Goal: Share content

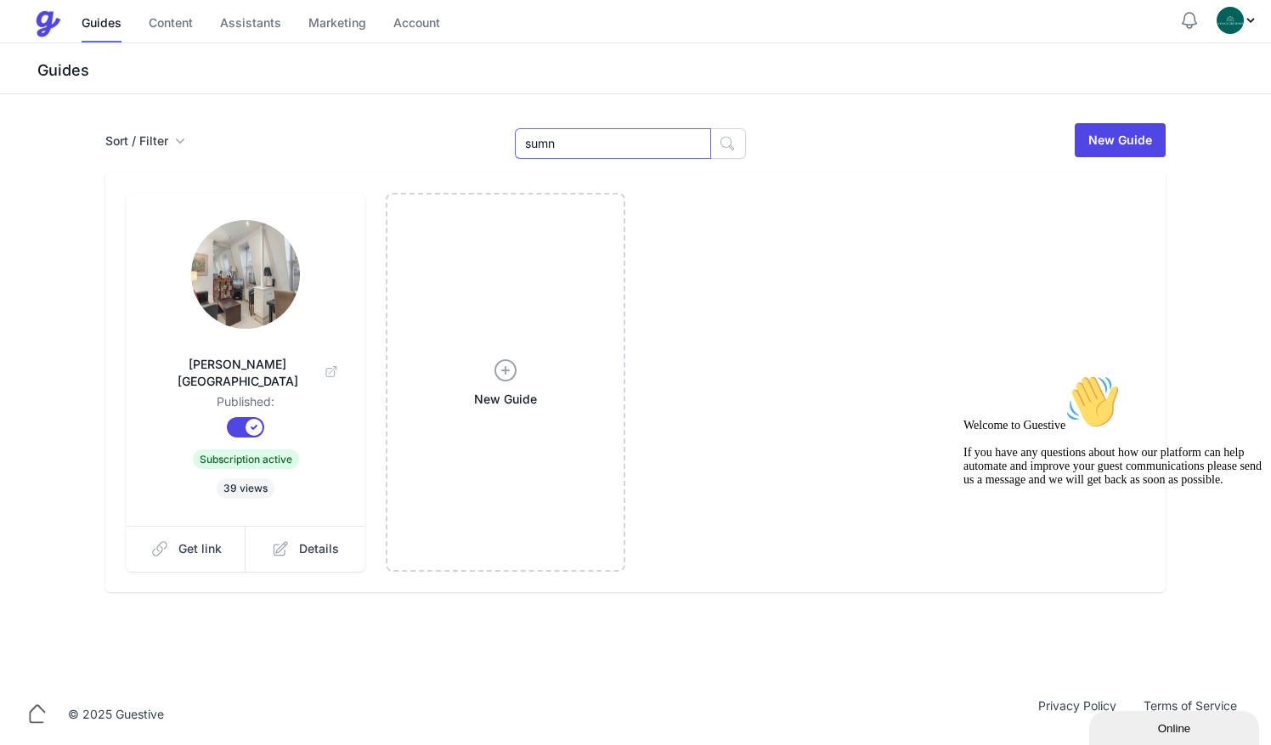
drag, startPoint x: 573, startPoint y: 143, endPoint x: 313, endPoint y: 65, distance: 272.2
click at [313, 65] on div "Menu Guides Content Assistants Marketing Account Guides Content Assistants Mark…" at bounding box center [635, 342] width 1271 height 684
type input "eat"
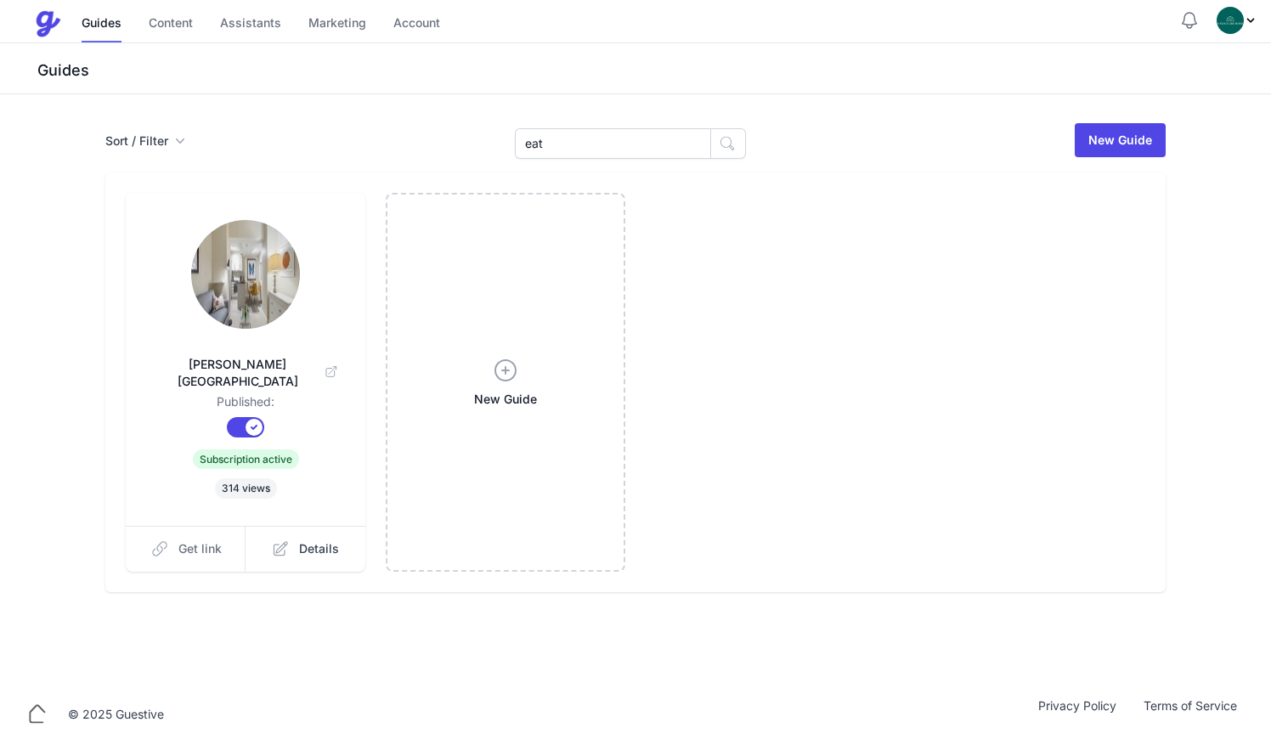
click at [197, 526] on link "Get link" at bounding box center [186, 549] width 121 height 46
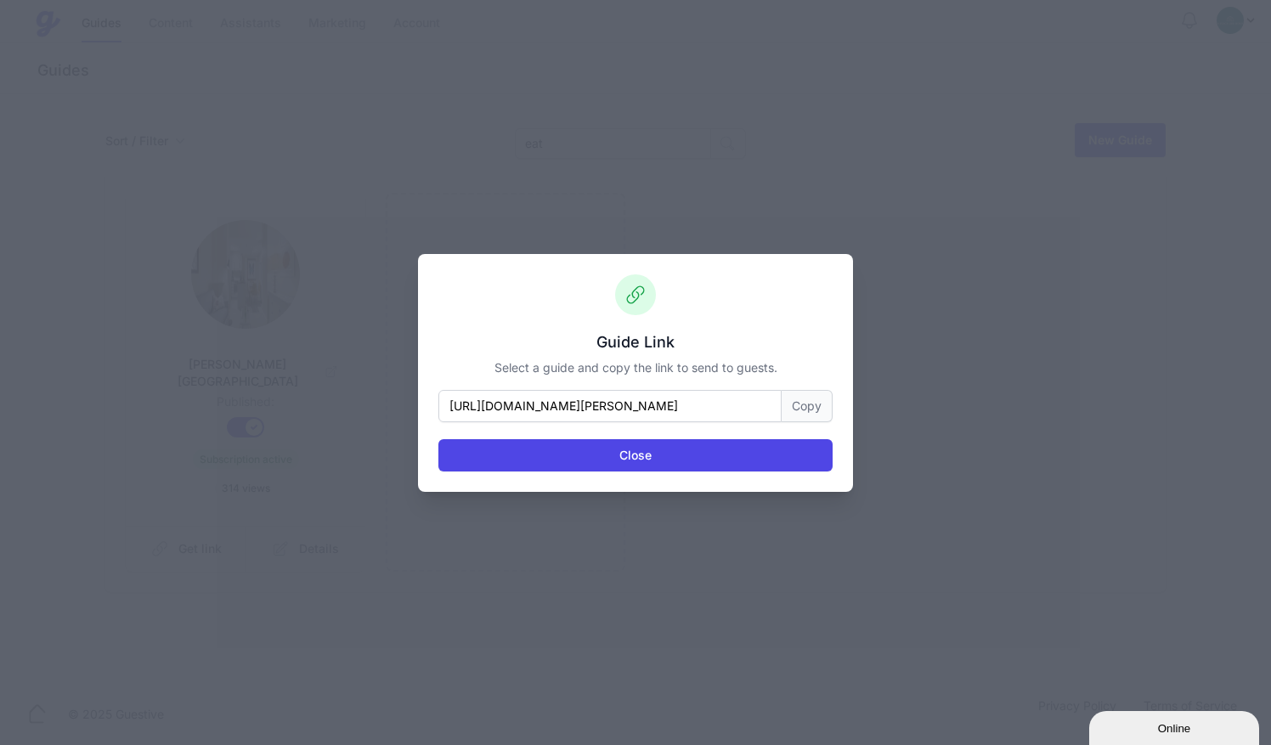
click at [795, 407] on button "Copy" at bounding box center [806, 406] width 51 height 32
